Goal: Transaction & Acquisition: Purchase product/service

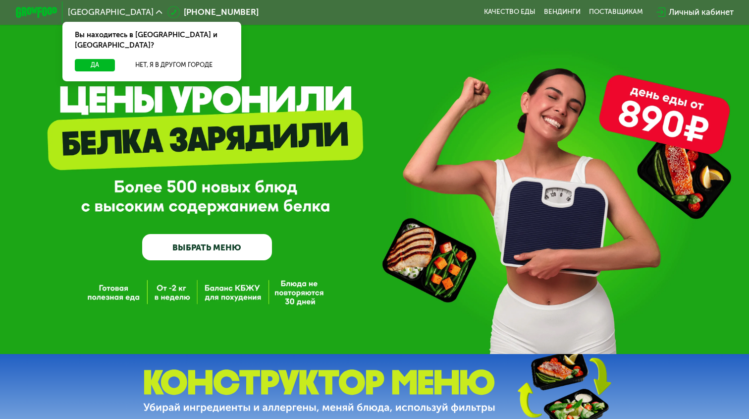
click at [230, 243] on link "ВЫБРАТЬ МЕНЮ" at bounding box center [206, 247] width 129 height 26
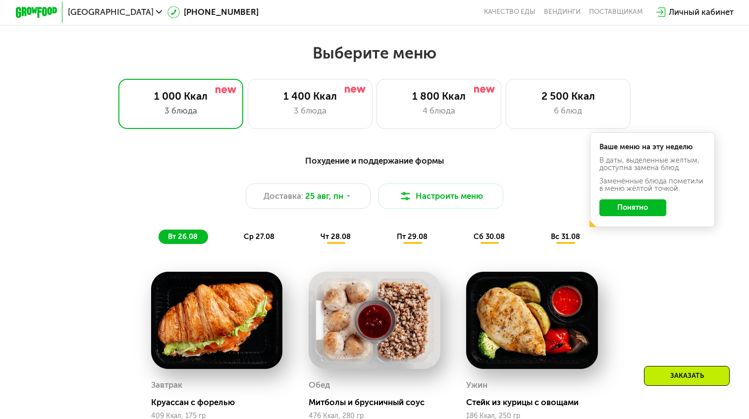
scroll to position [440, 0]
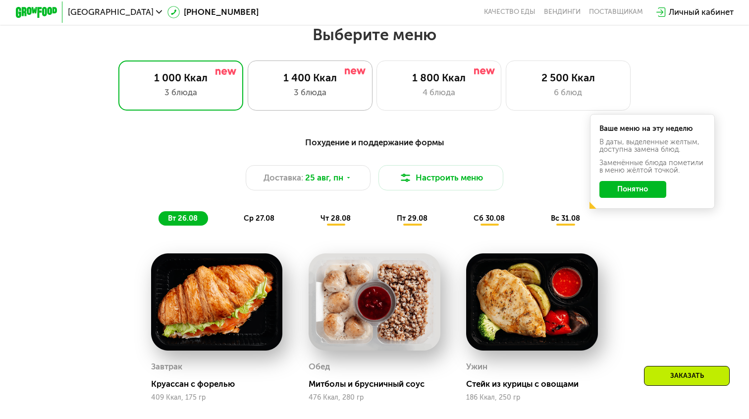
click at [311, 96] on div "3 блюда" at bounding box center [310, 92] width 103 height 12
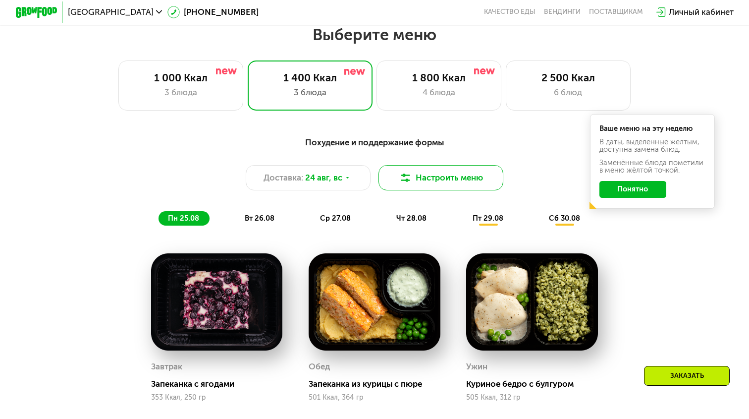
click at [438, 178] on button "Настроить меню" at bounding box center [441, 177] width 125 height 25
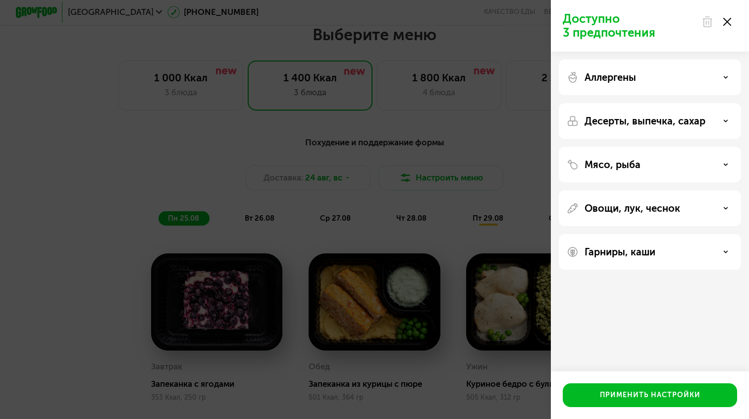
click at [648, 122] on p "Десерты, выпечка, сахар" at bounding box center [645, 121] width 121 height 12
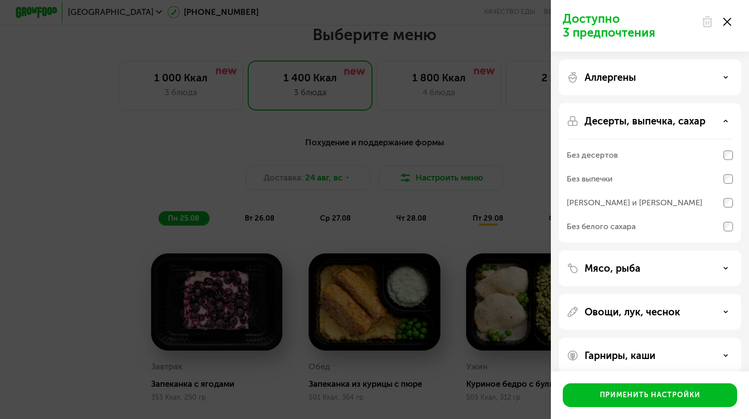
click at [648, 122] on p "Десерты, выпечка, сахар" at bounding box center [645, 121] width 121 height 12
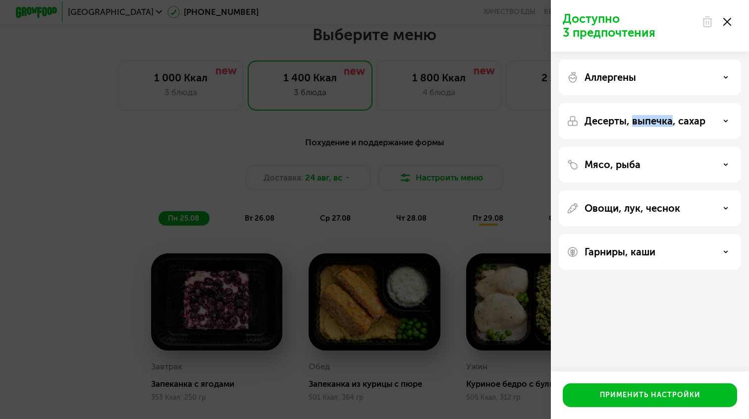
click at [650, 240] on div "Гарниры, каши" at bounding box center [650, 252] width 182 height 36
click at [652, 256] on p "Гарниры, каши" at bounding box center [620, 252] width 71 height 12
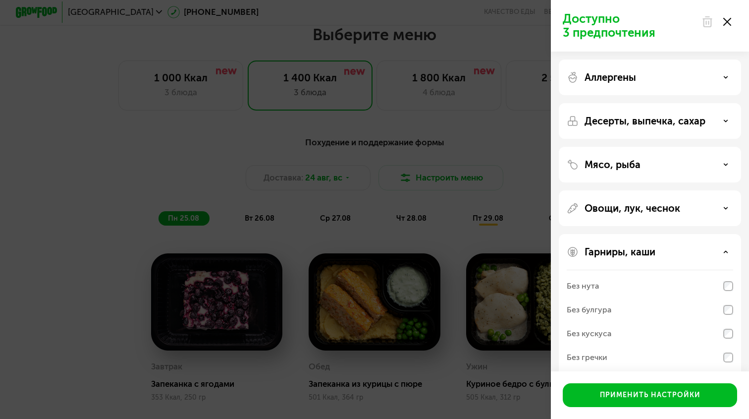
scroll to position [36, 0]
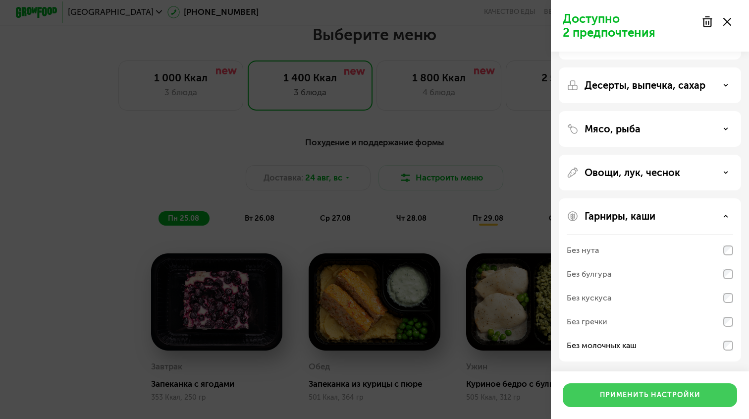
click at [697, 394] on div "Применить настройки" at bounding box center [650, 395] width 101 height 10
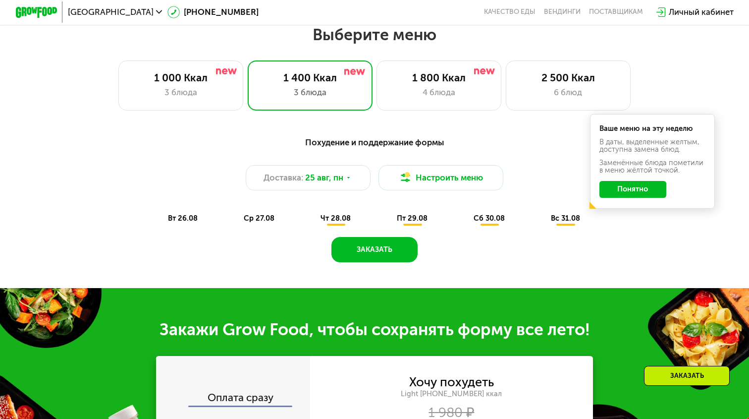
click at [651, 192] on button "Понятно" at bounding box center [633, 189] width 67 height 17
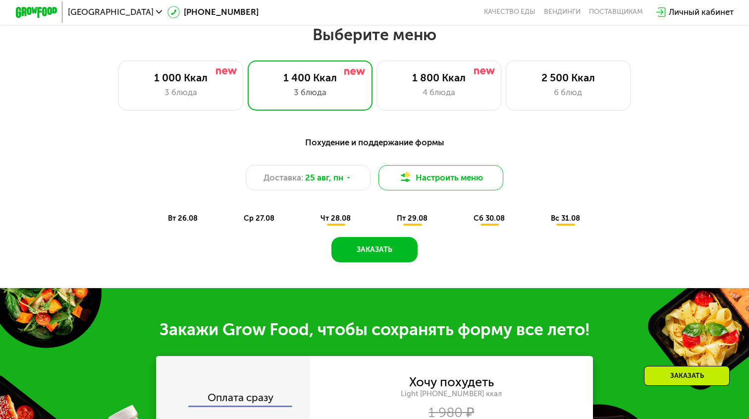
click at [473, 177] on button "Настроить меню" at bounding box center [441, 177] width 125 height 25
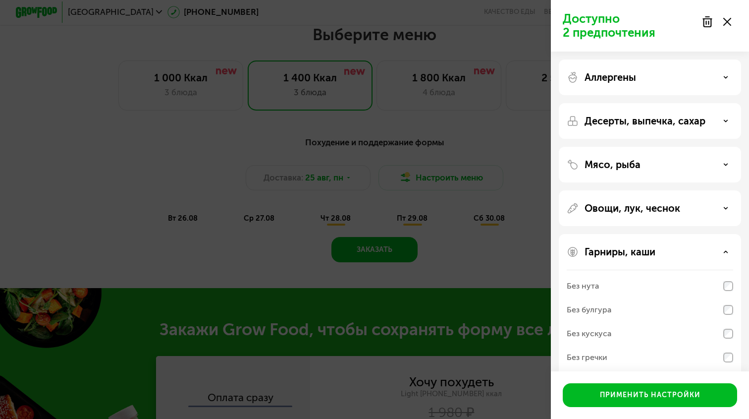
click at [666, 81] on div "Аллергены" at bounding box center [650, 77] width 166 height 12
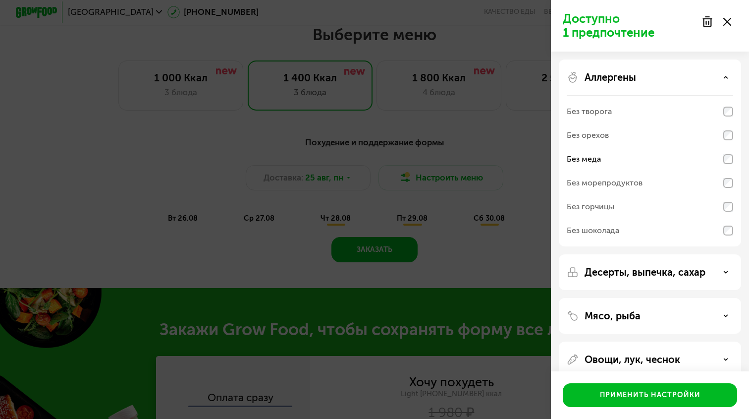
click at [685, 298] on div "Десерты, выпечка, сахар" at bounding box center [650, 316] width 182 height 36
click at [682, 277] on p "Десерты, выпечка, сахар" at bounding box center [645, 272] width 121 height 12
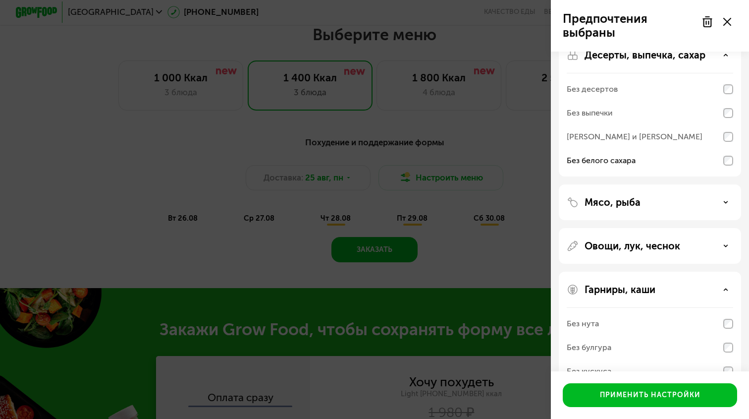
scroll to position [231, 0]
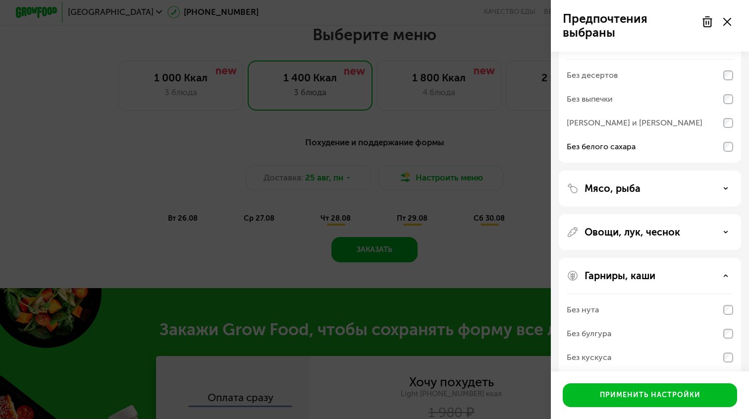
click at [677, 214] on div "Мясо, рыба" at bounding box center [650, 232] width 182 height 36
click at [680, 186] on div "Мясо, рыба" at bounding box center [650, 188] width 166 height 12
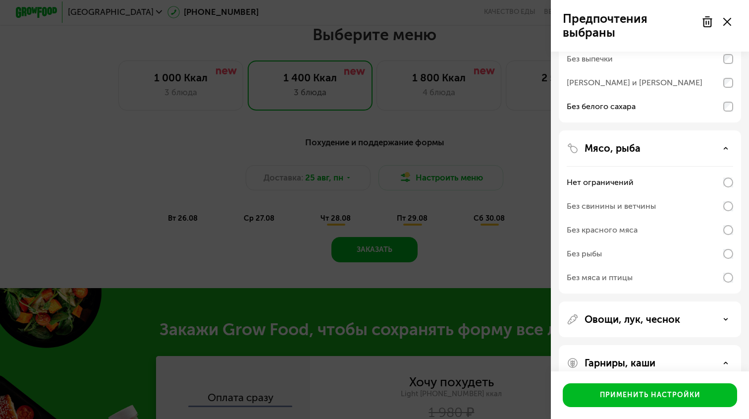
scroll to position [276, 0]
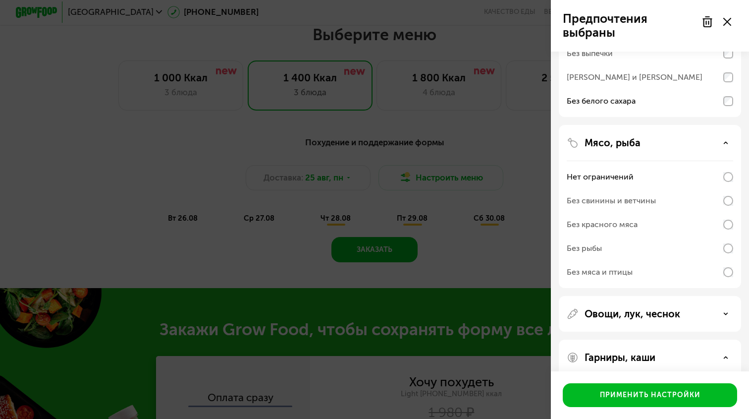
click at [727, 207] on div "Без свинины и ветчины" at bounding box center [650, 201] width 166 height 24
click at [726, 207] on div "Без свинины и ветчины" at bounding box center [650, 201] width 166 height 24
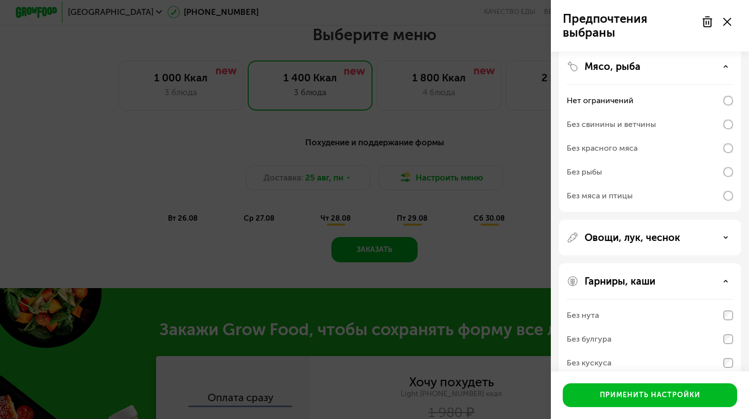
scroll to position [418, 0]
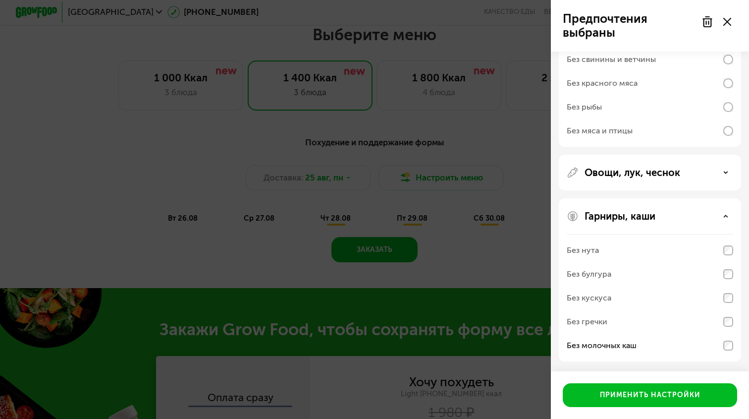
click at [682, 170] on div "Овощи, лук, чеснок" at bounding box center [650, 172] width 166 height 12
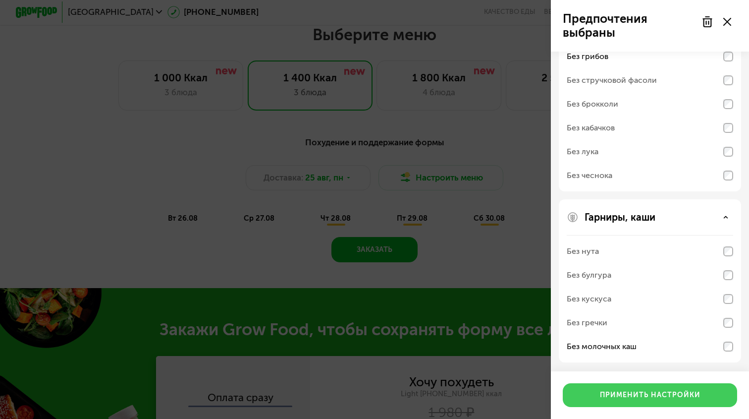
click at [656, 398] on div "Применить настройки" at bounding box center [650, 395] width 101 height 10
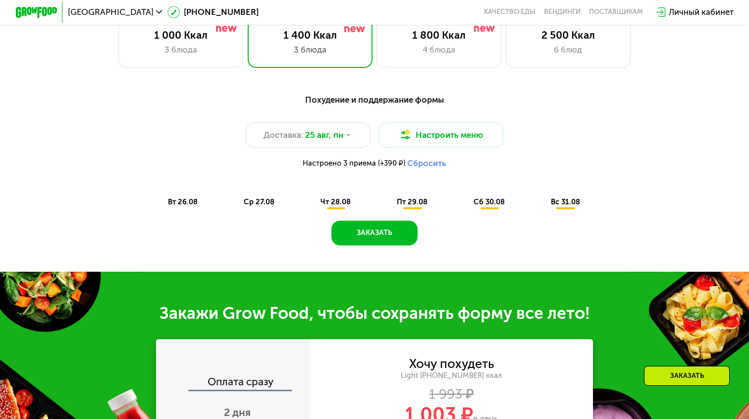
scroll to position [386, 0]
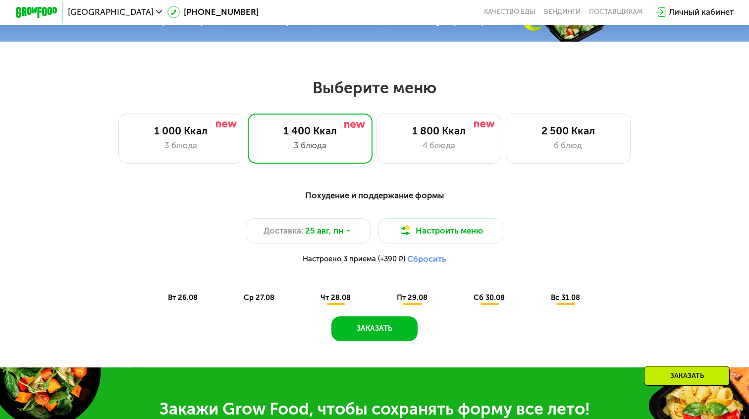
click at [340, 300] on span "чт 28.08" at bounding box center [336, 297] width 30 height 9
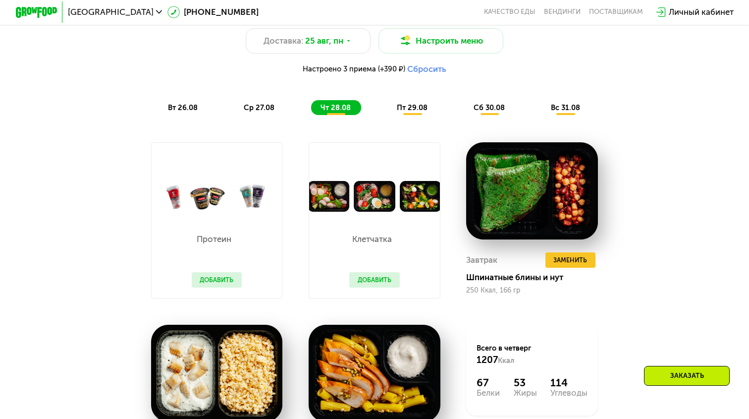
scroll to position [562, 0]
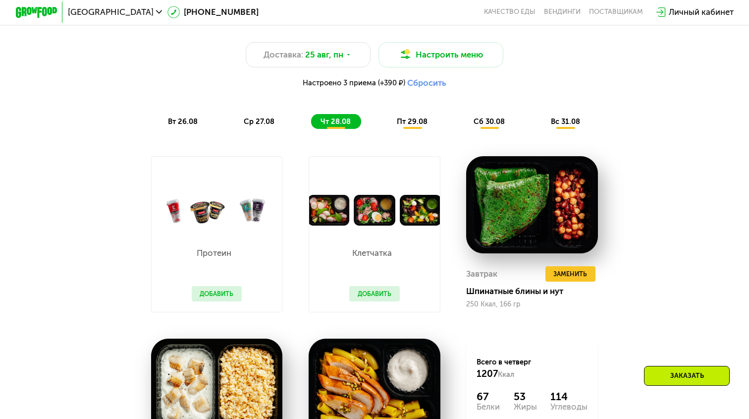
click at [413, 119] on span "пт 29.08" at bounding box center [412, 121] width 31 height 9
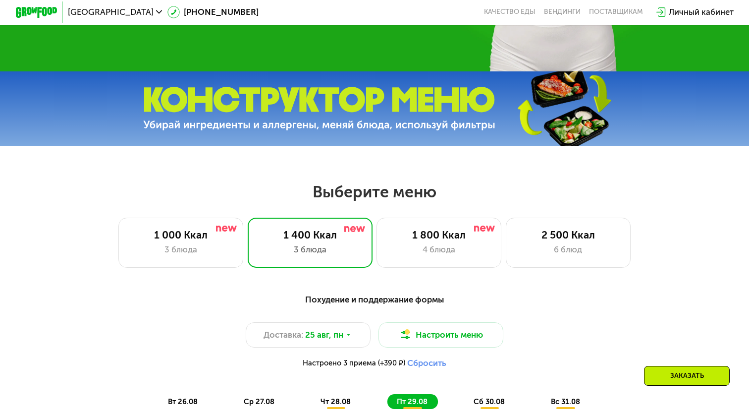
scroll to position [0, 0]
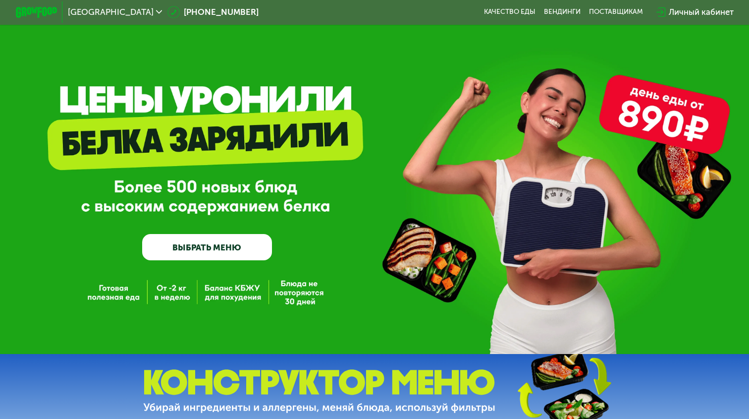
click at [219, 250] on link "ВЫБРАТЬ МЕНЮ" at bounding box center [206, 247] width 129 height 26
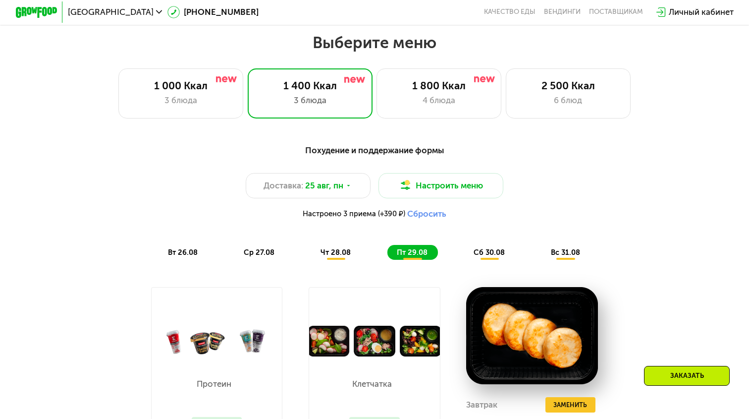
scroll to position [440, 0]
